Goal: Navigation & Orientation: Locate item on page

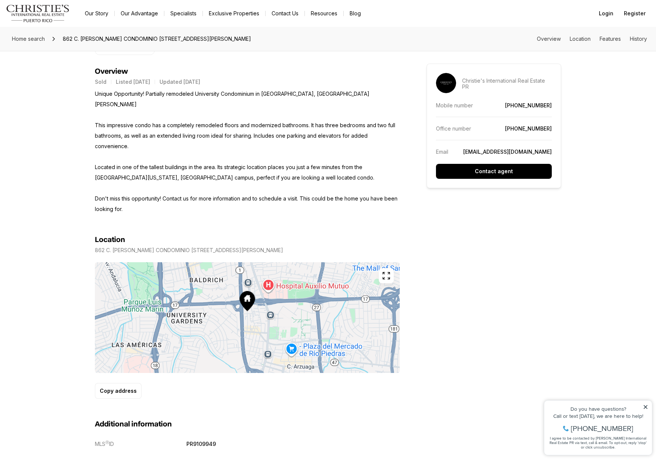
scroll to position [296, 0]
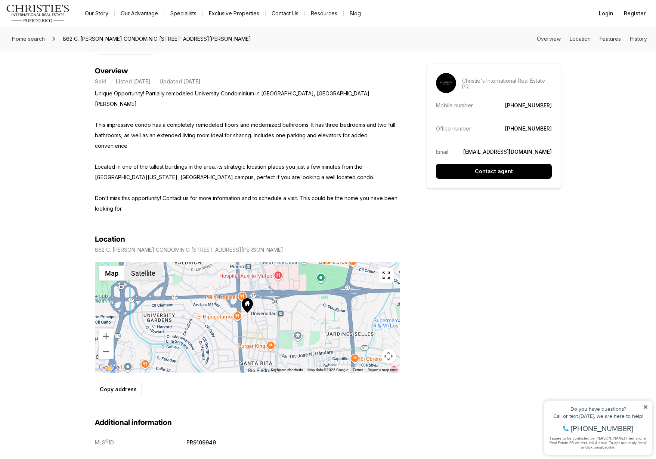
click at [146, 265] on button "Satellite" at bounding box center [143, 272] width 37 height 15
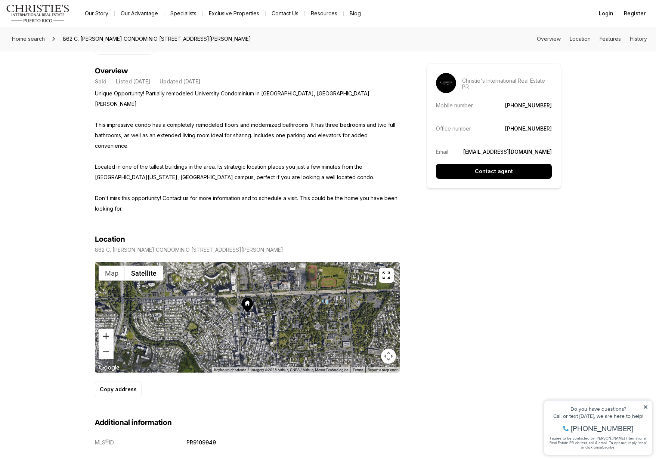
click at [109, 328] on button "Zoom in" at bounding box center [106, 335] width 15 height 15
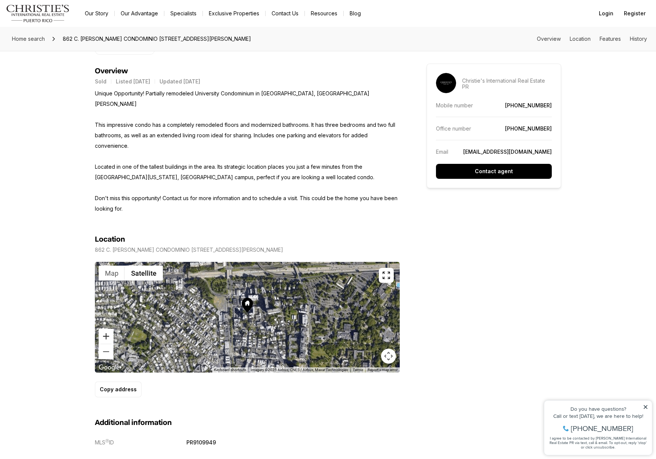
click at [109, 328] on button "Zoom in" at bounding box center [106, 335] width 15 height 15
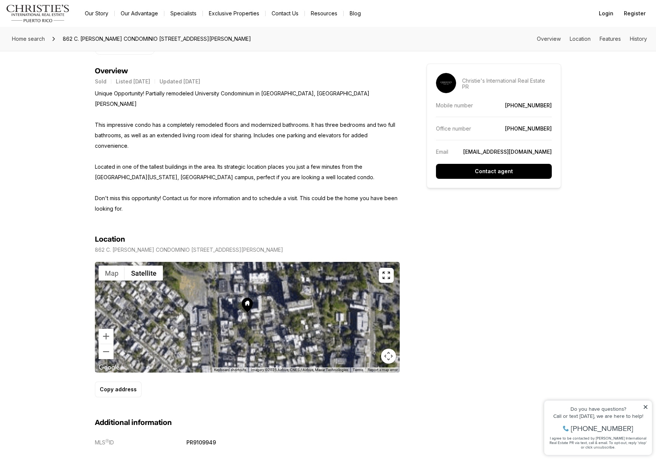
click at [396, 262] on div at bounding box center [247, 317] width 305 height 111
click at [386, 271] on icon "button" at bounding box center [386, 275] width 9 height 9
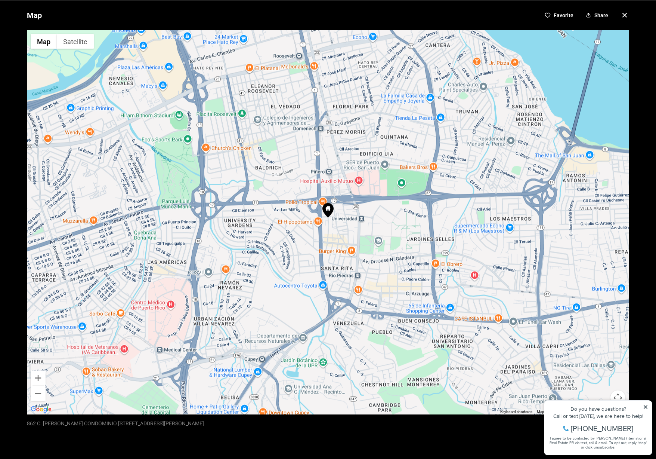
click at [328, 212] on icon at bounding box center [328, 210] width 11 height 15
click at [370, 221] on div at bounding box center [328, 222] width 602 height 384
click at [41, 375] on button "Zoom in" at bounding box center [38, 377] width 15 height 15
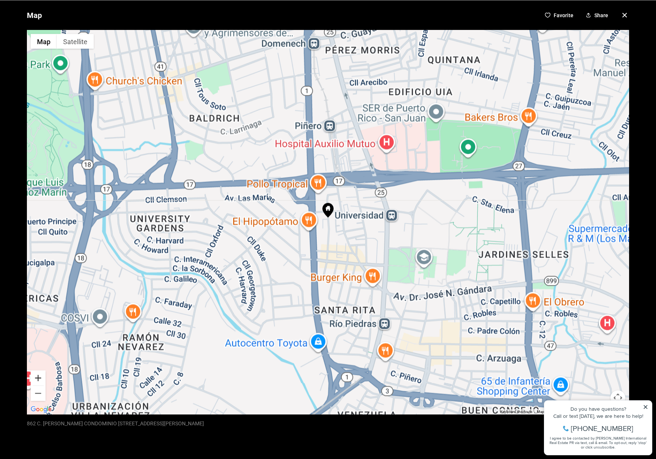
click at [41, 375] on button "Zoom in" at bounding box center [38, 377] width 15 height 15
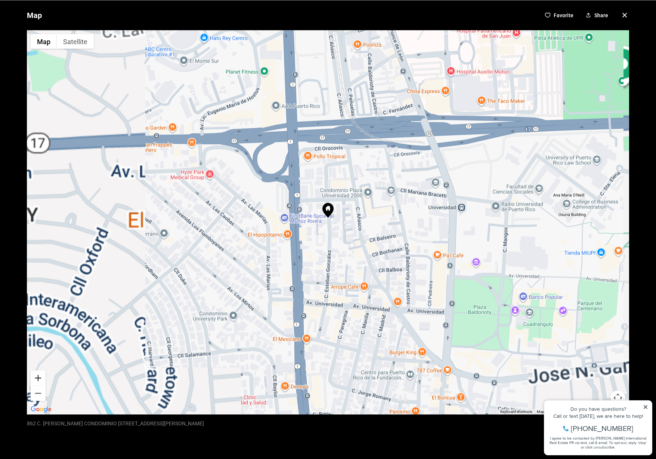
click at [41, 375] on button "Zoom in" at bounding box center [38, 377] width 15 height 15
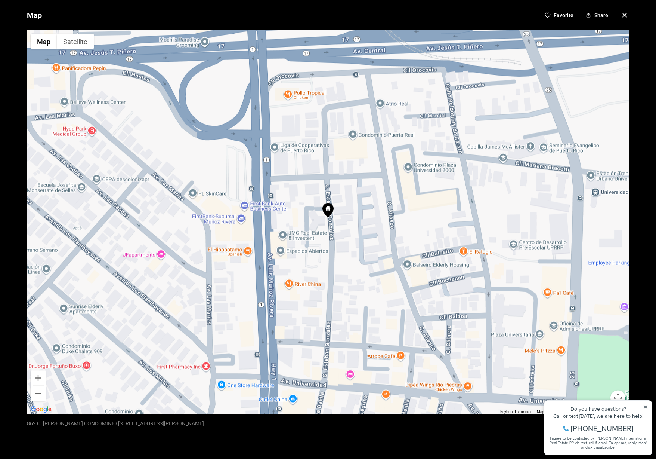
click at [645, 408] on div "Map Favorite Share ← Move left → Move right ↑ Move up ↓ Move down + Zoom in - Z…" at bounding box center [328, 229] width 656 height 459
click at [645, 406] on div "Map Favorite Share ← Move left → Move right ↑ Move up ↓ Move down + Zoom in - Z…" at bounding box center [328, 229] width 656 height 459
click at [627, 17] on icon "button" at bounding box center [624, 14] width 9 height 9
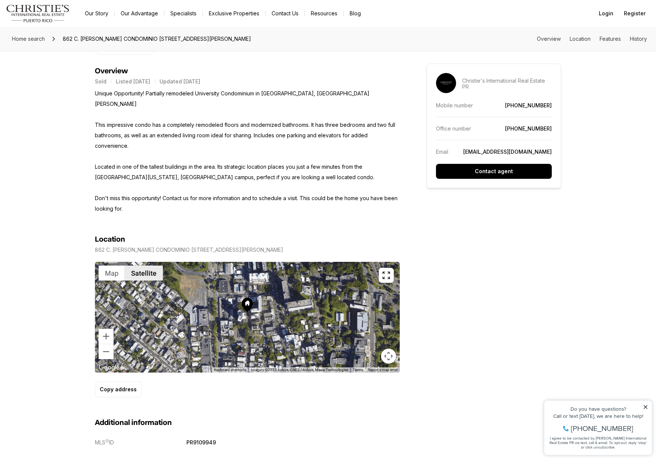
click at [144, 265] on button "Satellite" at bounding box center [144, 272] width 38 height 15
click at [388, 268] on button "button" at bounding box center [386, 275] width 15 height 15
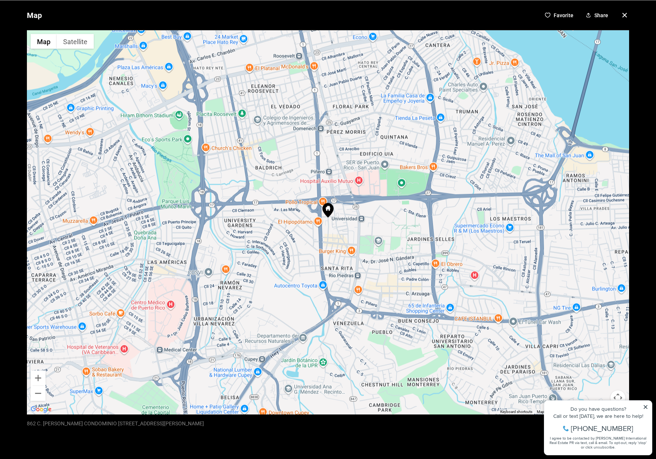
click at [626, 18] on icon "button" at bounding box center [624, 14] width 9 height 9
